Goal: Check status: Check status

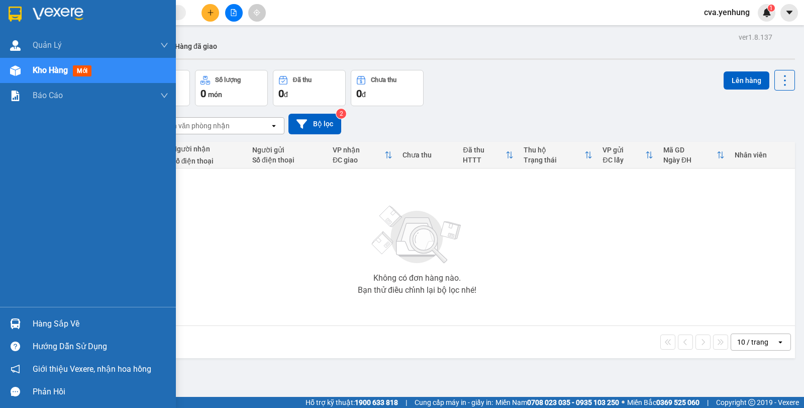
click at [38, 323] on div "Hàng sắp về" at bounding box center [101, 323] width 136 height 15
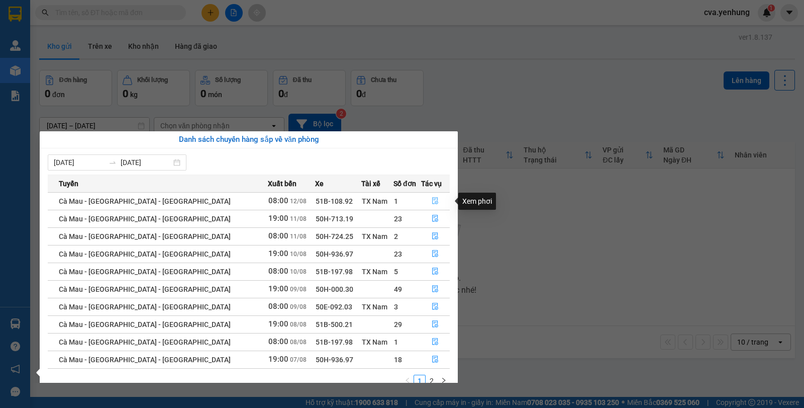
click at [432, 200] on icon "file-done" at bounding box center [435, 200] width 7 height 7
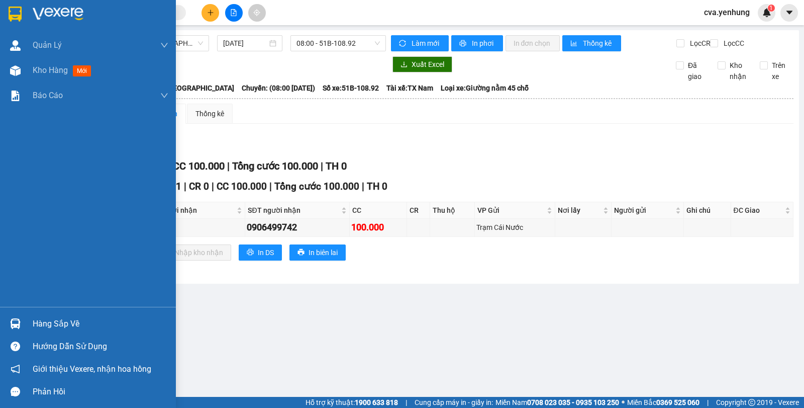
click at [31, 321] on div "Hàng sắp về" at bounding box center [88, 323] width 176 height 23
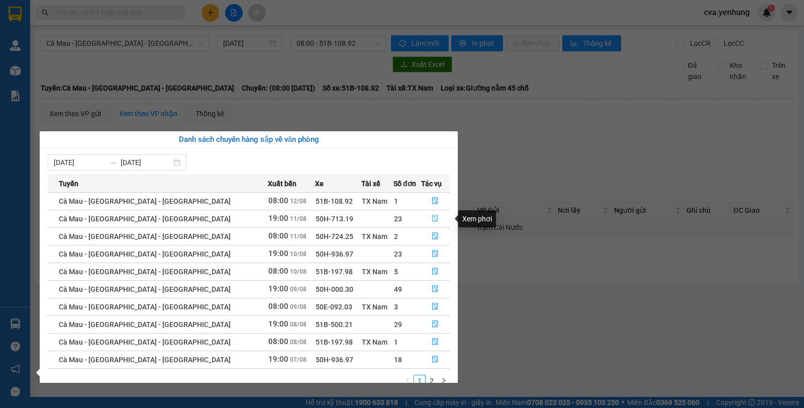
click at [432, 218] on icon "file-done" at bounding box center [435, 218] width 7 height 7
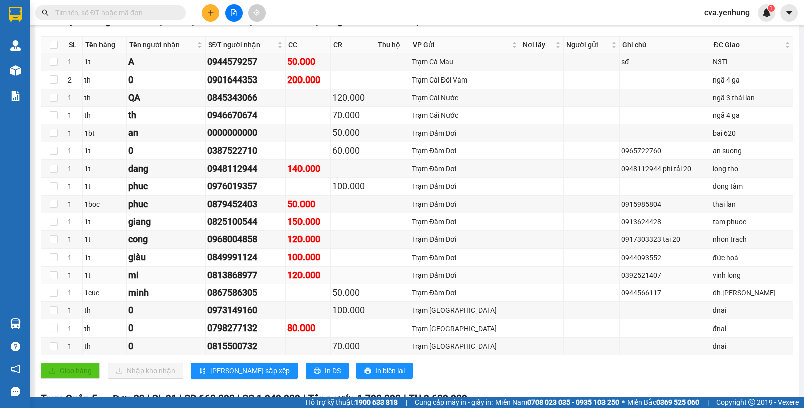
scroll to position [166, 0]
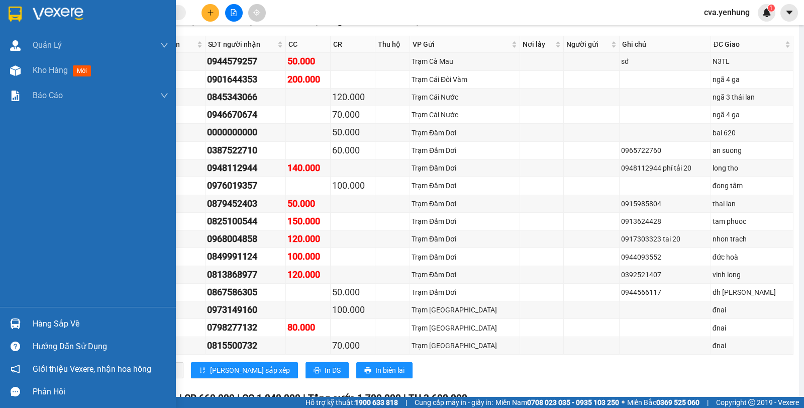
click at [49, 321] on div "Hàng sắp về" at bounding box center [101, 323] width 136 height 15
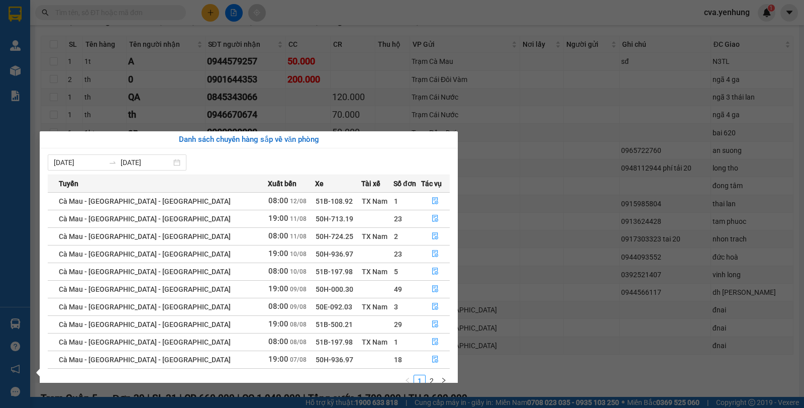
click at [294, 68] on section "Kết quả tìm kiếm ( 0 ) Bộ lọc No Data cva.yenhung 1 Quản Lý Quản lý khách hàng …" at bounding box center [402, 204] width 804 height 408
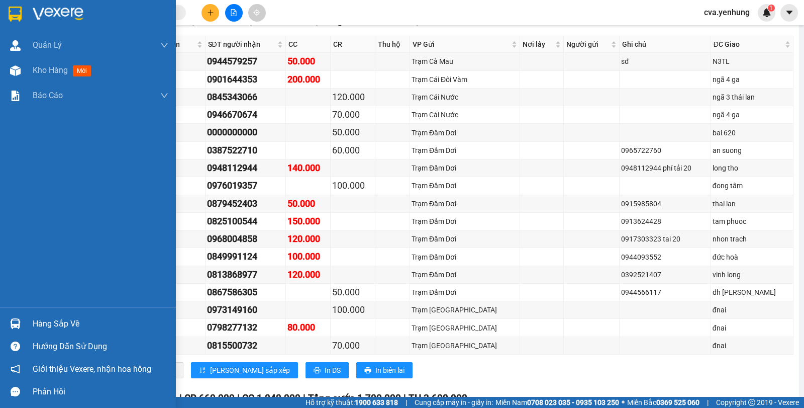
click at [21, 323] on div at bounding box center [16, 324] width 18 height 18
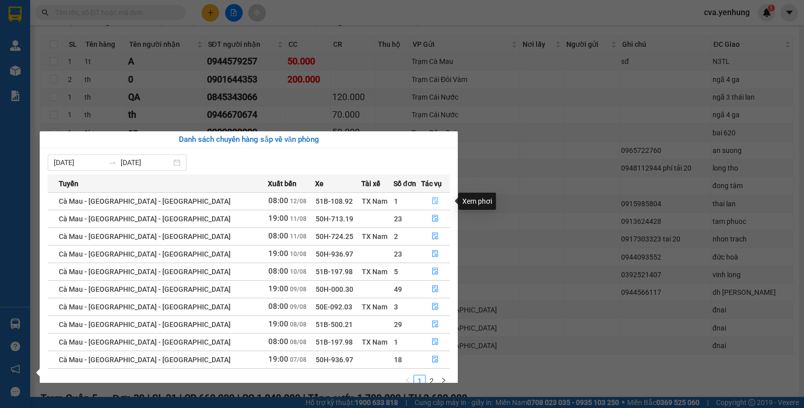
click at [433, 199] on icon "file-done" at bounding box center [436, 201] width 6 height 7
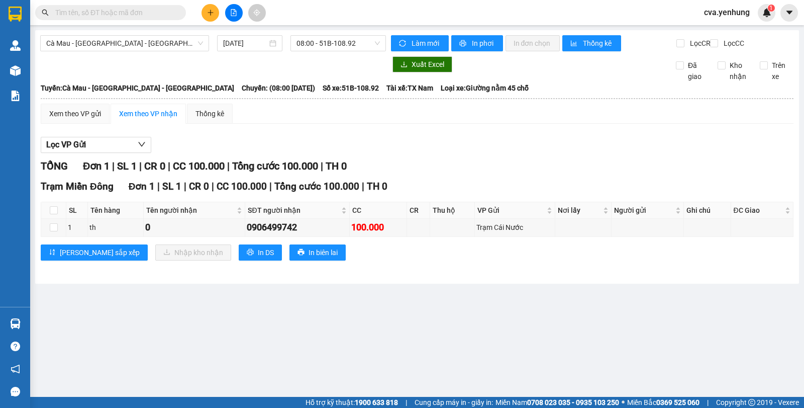
click at [255, 72] on div at bounding box center [213, 64] width 346 height 16
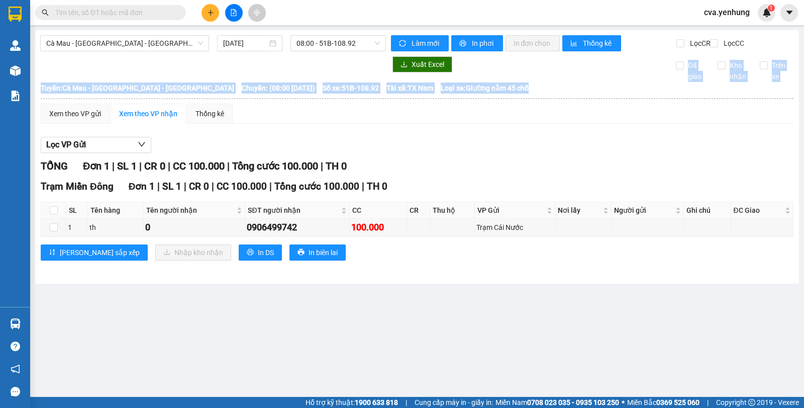
drag, startPoint x: 490, startPoint y: 94, endPoint x: 73, endPoint y: 89, distance: 417.2
click at [73, 89] on div "Cà Mau - [GEOGRAPHIC_DATA] - [GEOGRAPHIC_DATA] [DATE] 08:00 - 51B-108.92 Làm mớ…" at bounding box center [417, 156] width 764 height 253
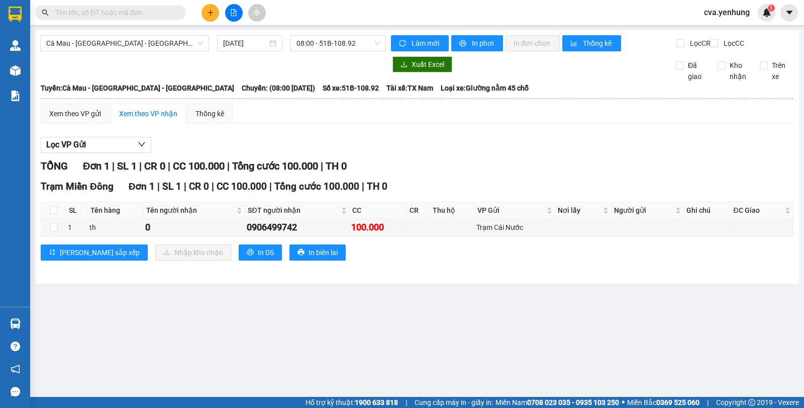
click at [373, 139] on div "Xem theo VP gửi Xem theo VP nhận Thống kê Lọc VP Gửi TỔNG Đơn 1 | SL 1 | CR 0 …" at bounding box center [417, 188] width 753 height 169
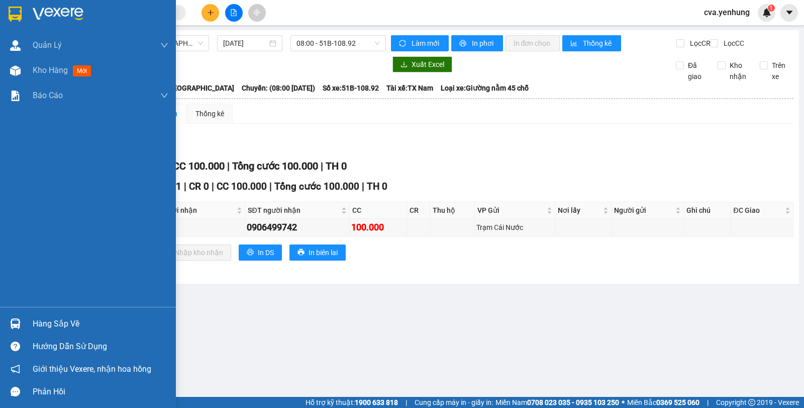
click at [43, 327] on div "Hàng sắp về" at bounding box center [101, 323] width 136 height 15
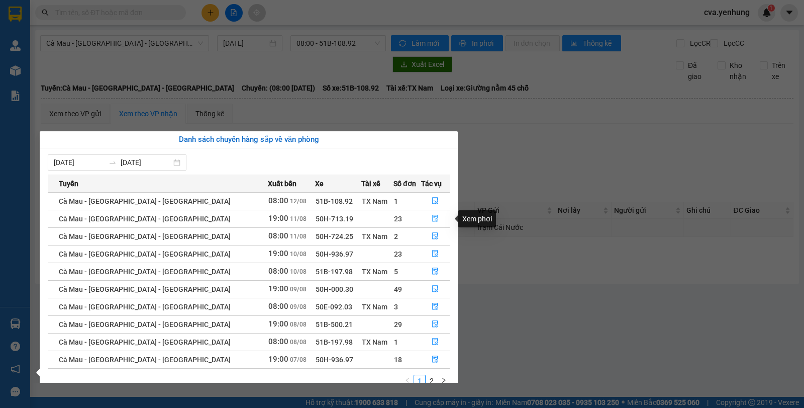
click at [433, 220] on icon "file-done" at bounding box center [436, 218] width 6 height 7
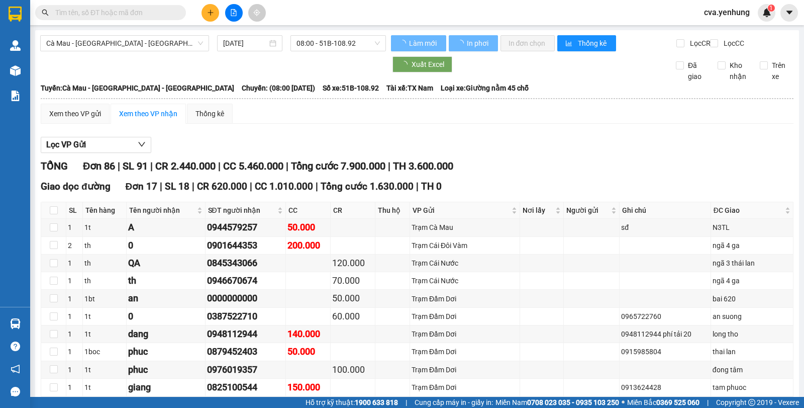
type input "[DATE]"
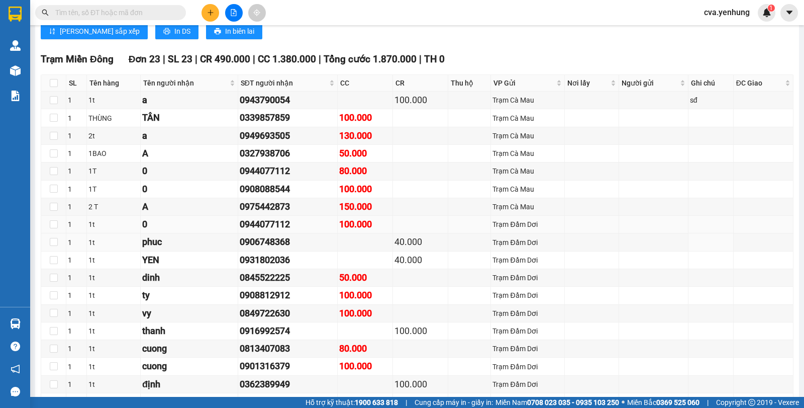
scroll to position [1270, 0]
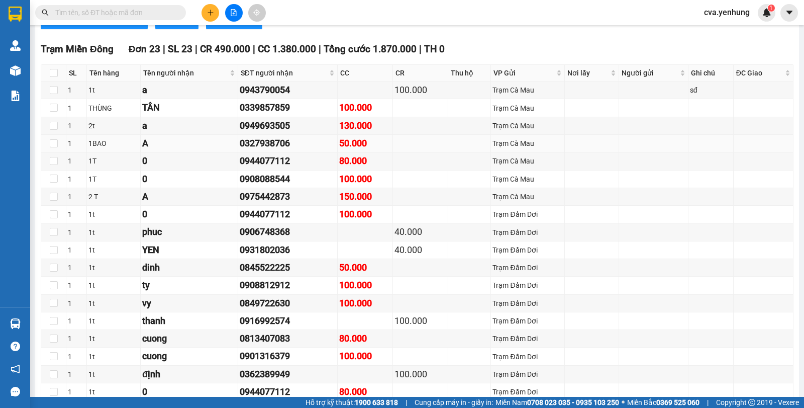
click at [253, 150] on div "0327938706" at bounding box center [288, 143] width 97 height 14
click at [250, 150] on div "0327938706" at bounding box center [288, 143] width 97 height 14
click at [219, 150] on div "A" at bounding box center [189, 143] width 94 height 14
